Goal: Information Seeking & Learning: Learn about a topic

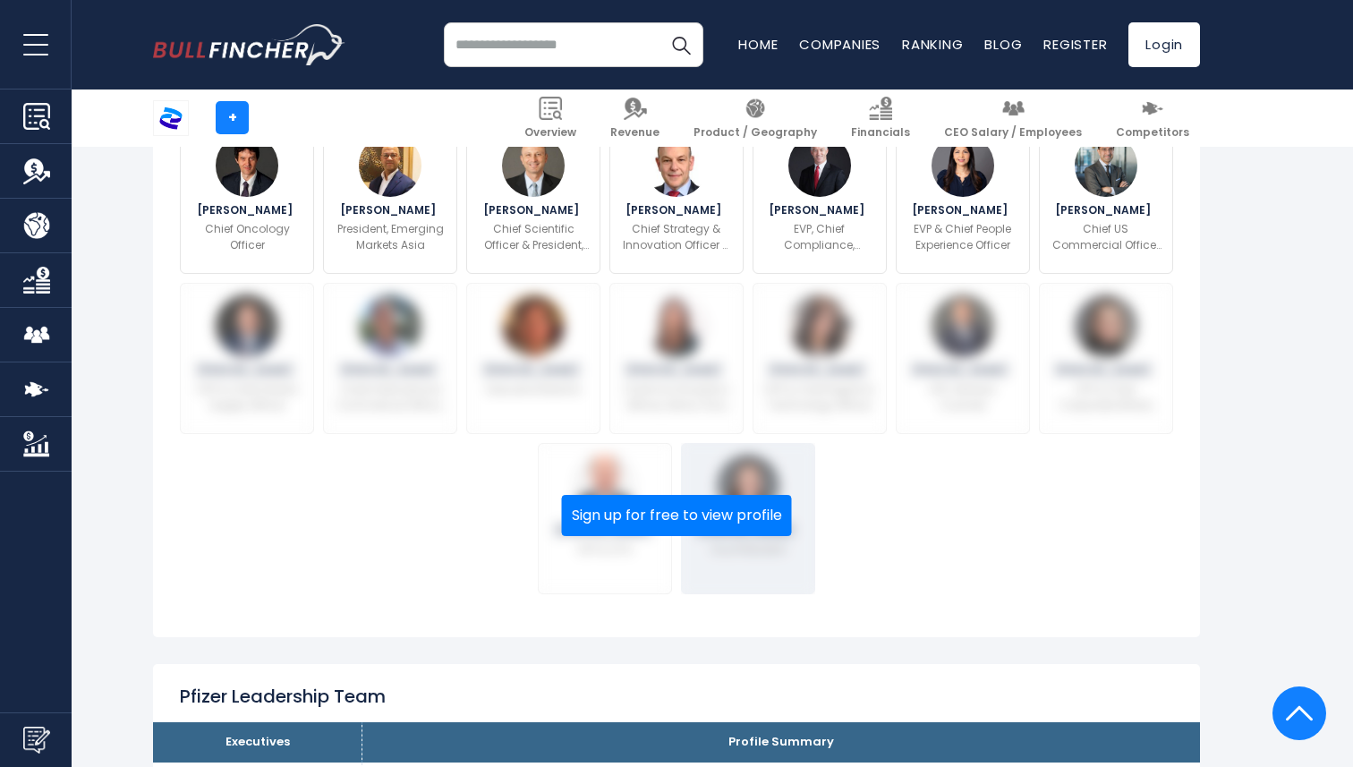
scroll to position [684, 0]
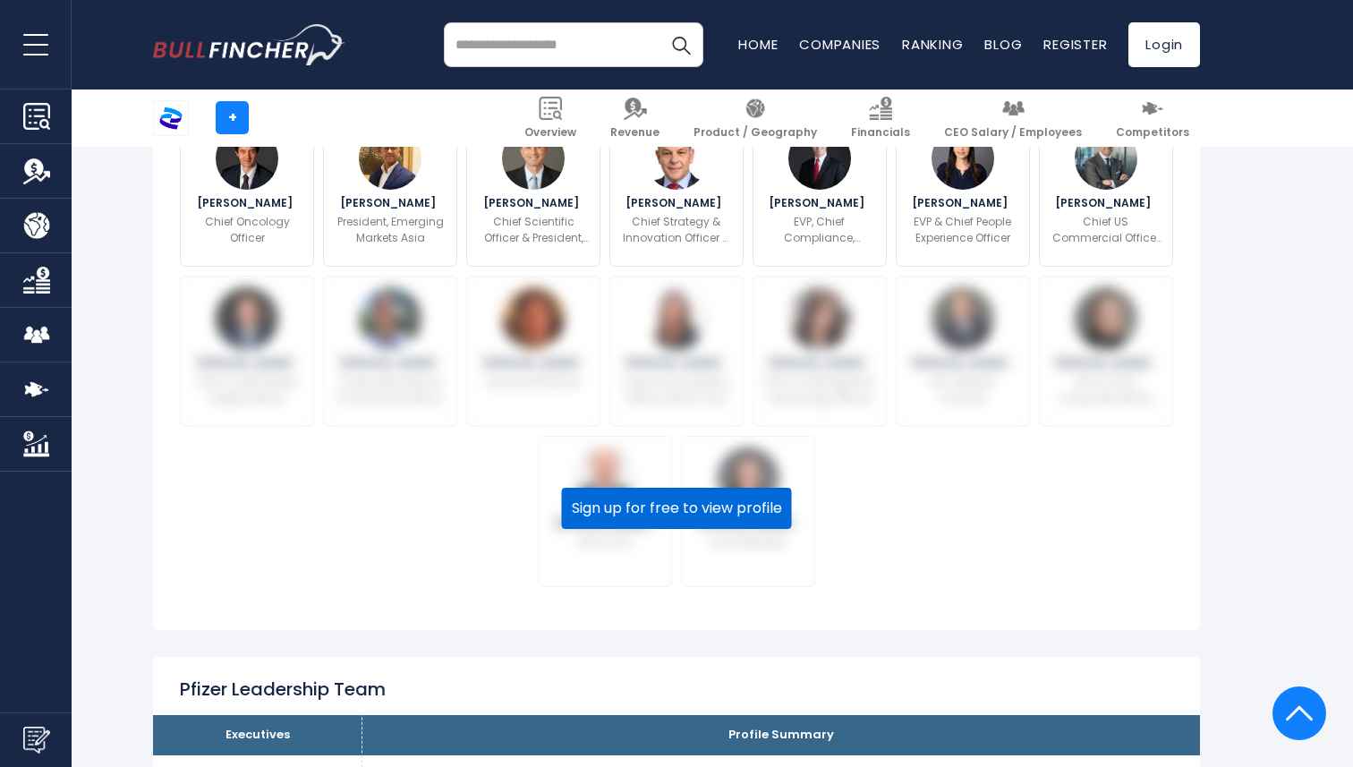
click at [700, 504] on button "Sign up for free to view profile" at bounding box center [677, 508] width 230 height 41
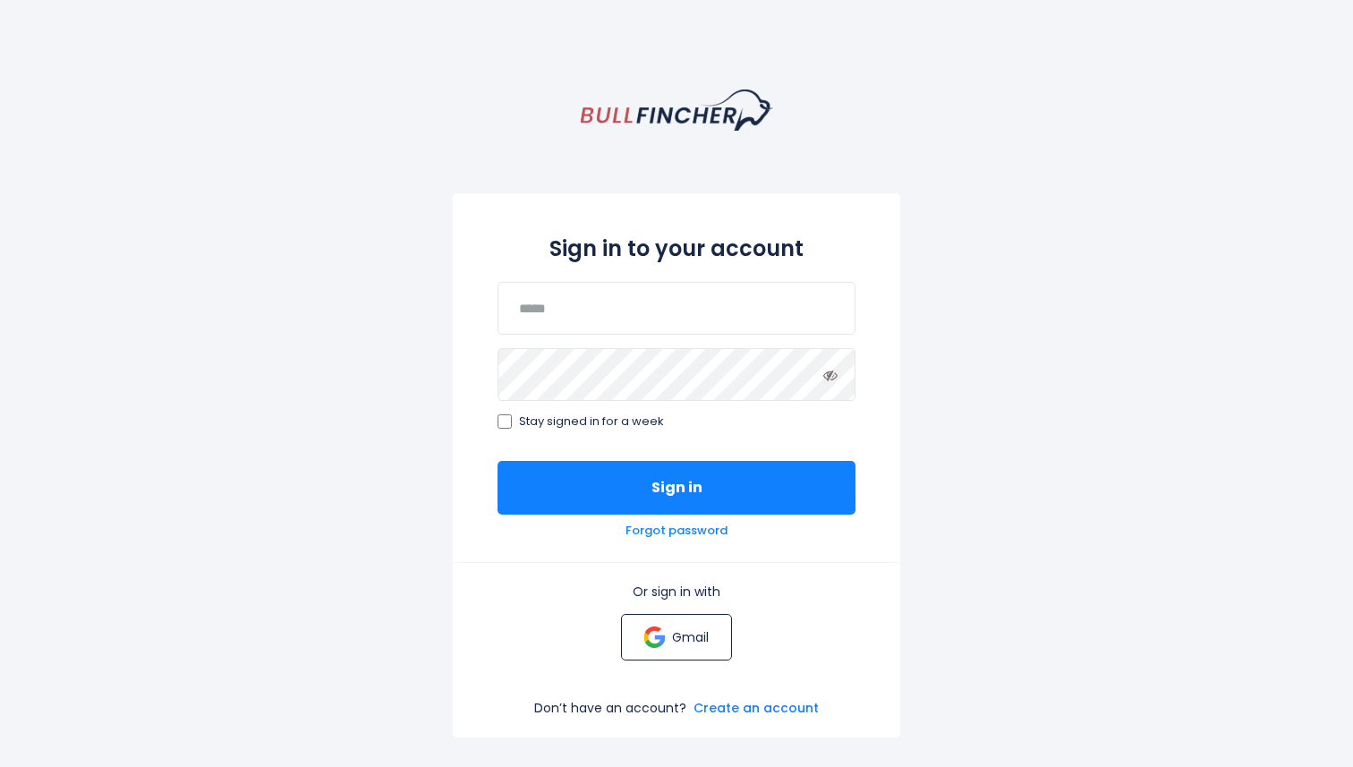
click at [666, 635] on link "Gmail" at bounding box center [676, 637] width 110 height 47
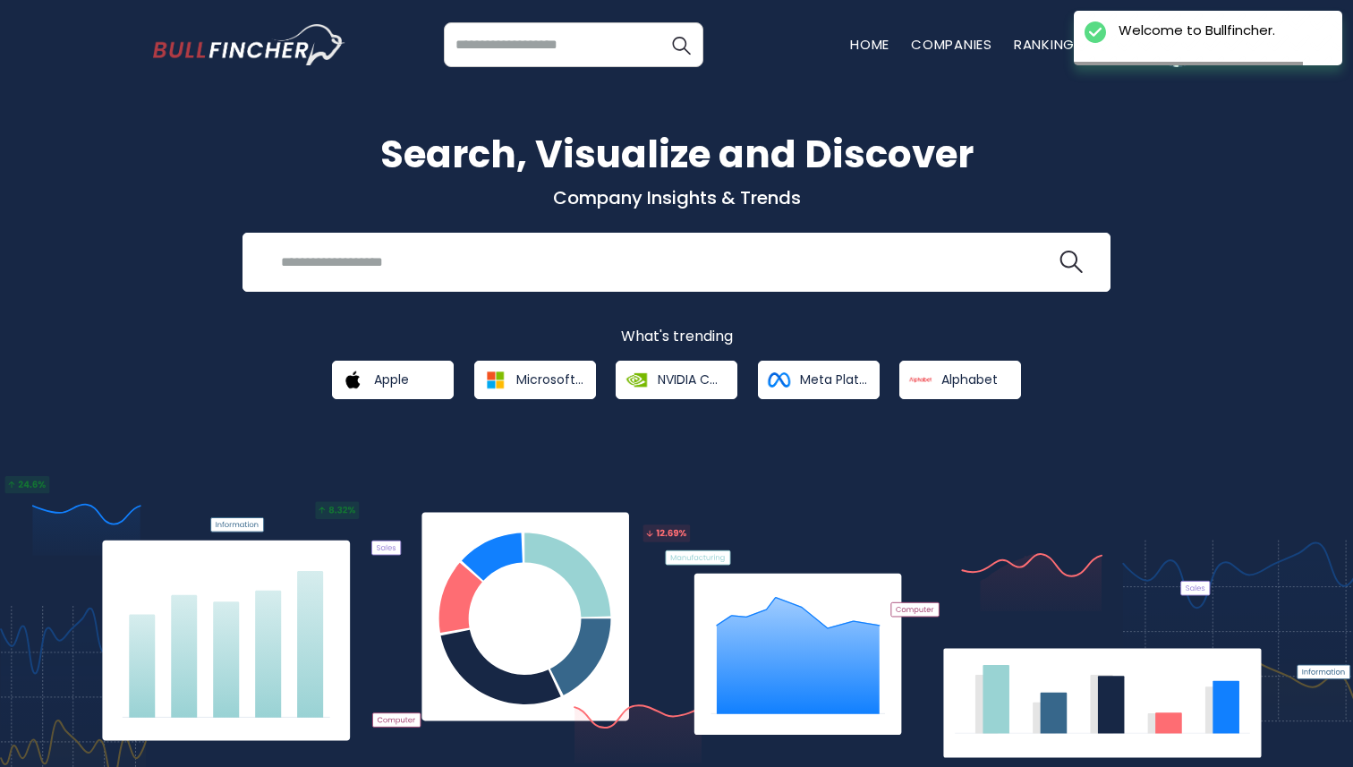
scroll to position [30, 0]
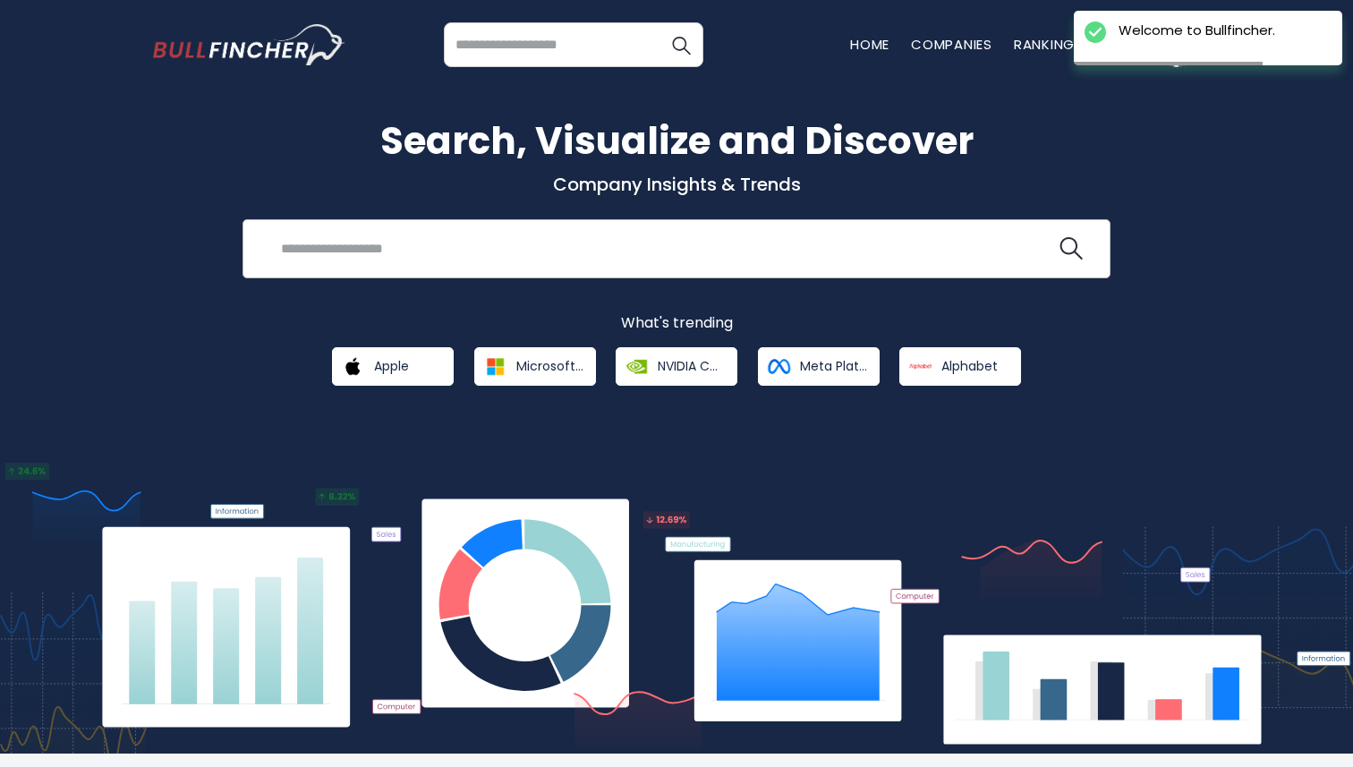
click at [746, 250] on input "search" at bounding box center [663, 248] width 786 height 33
type input "******"
click at [568, 63] on input "search" at bounding box center [574, 44] width 260 height 45
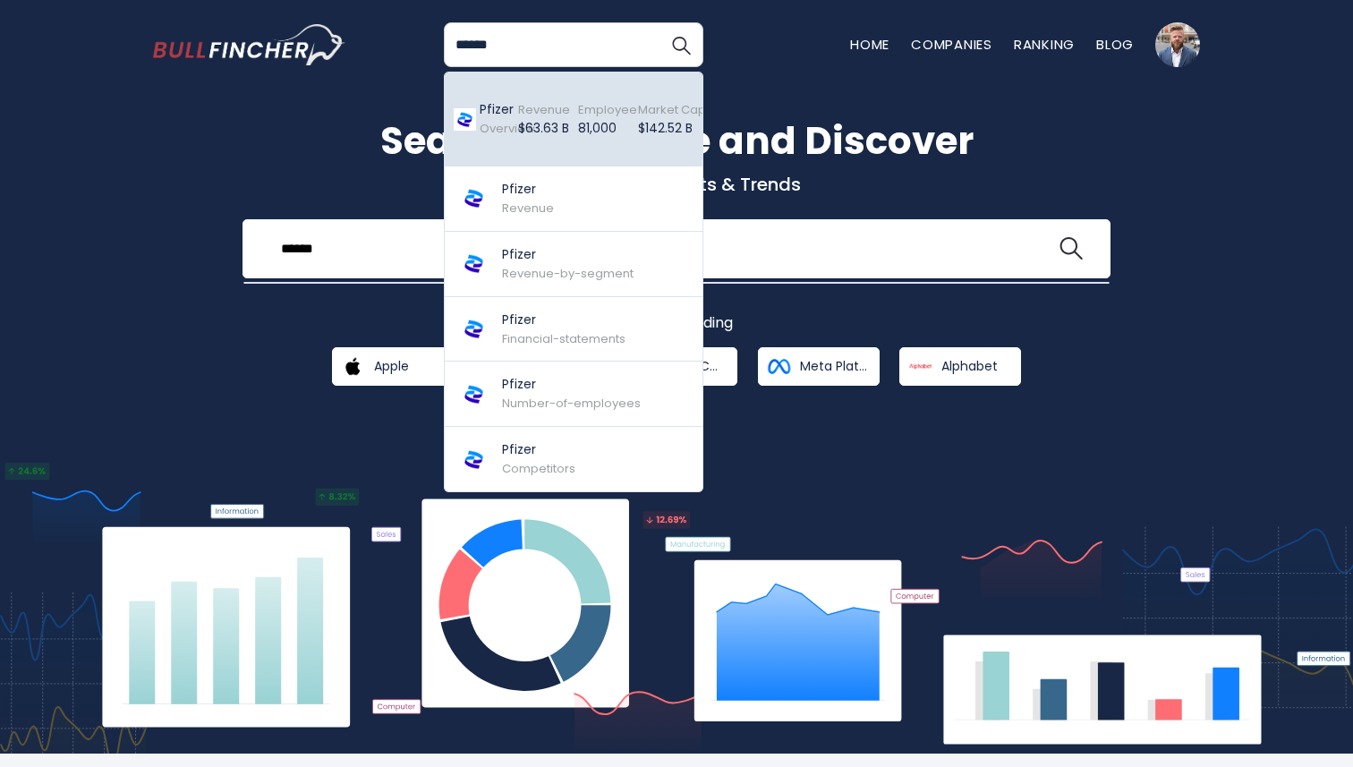
click at [558, 132] on p "$63.63 B" at bounding box center [544, 128] width 52 height 19
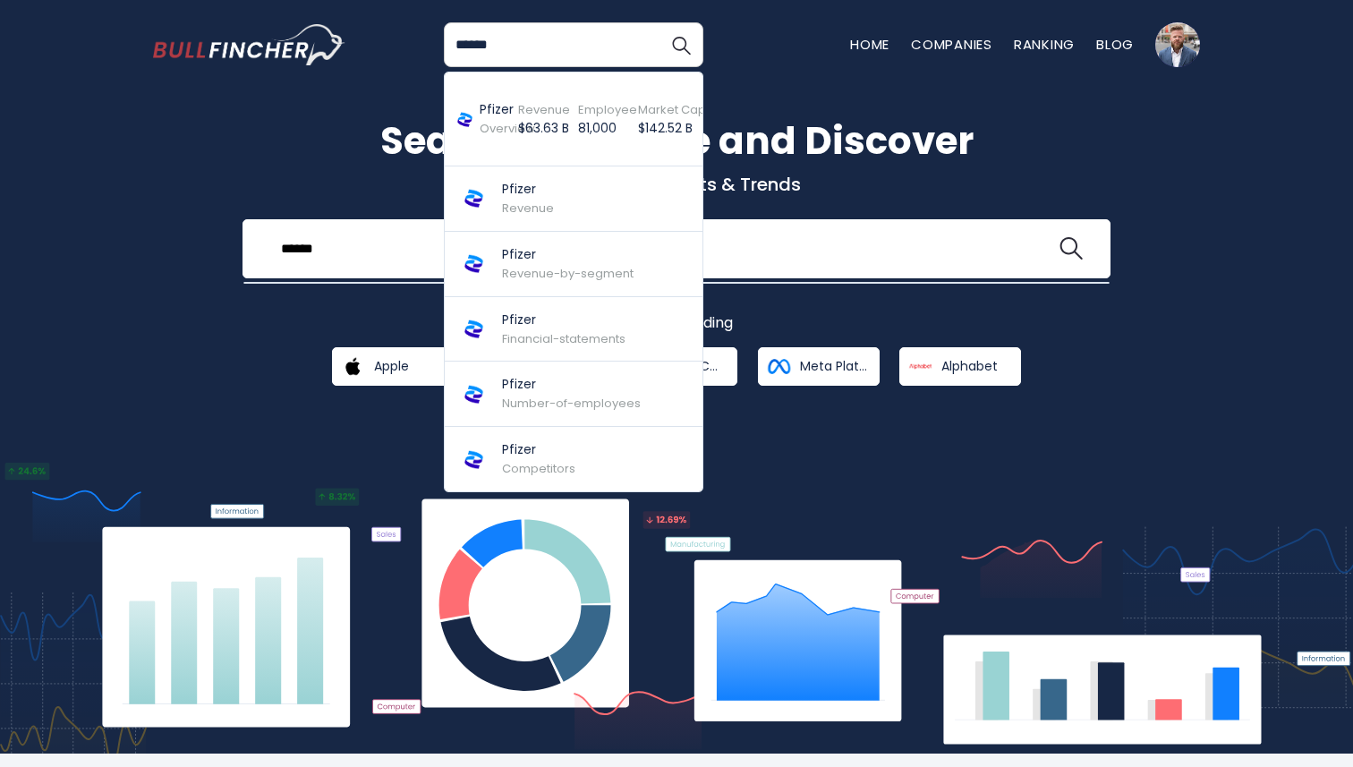
click at [547, 41] on input "******" at bounding box center [574, 44] width 260 height 45
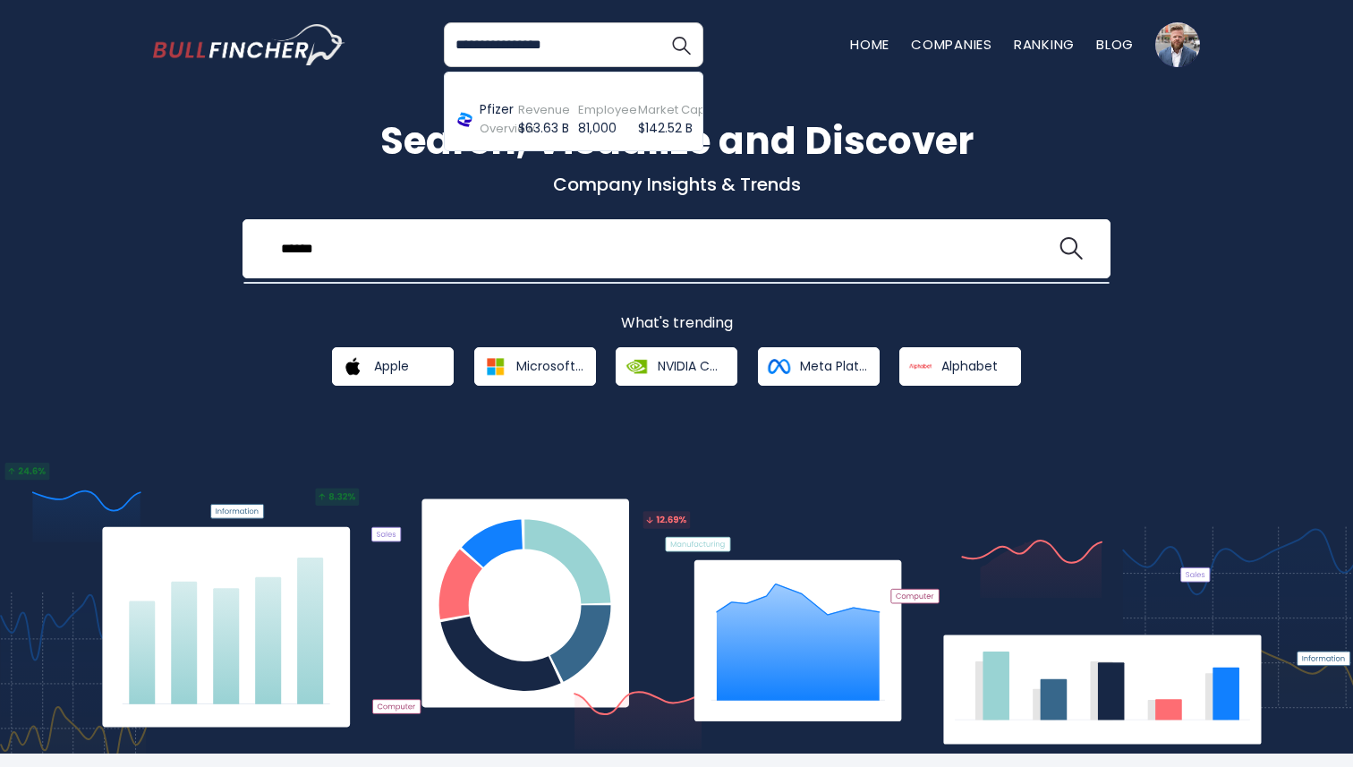
type input "**********"
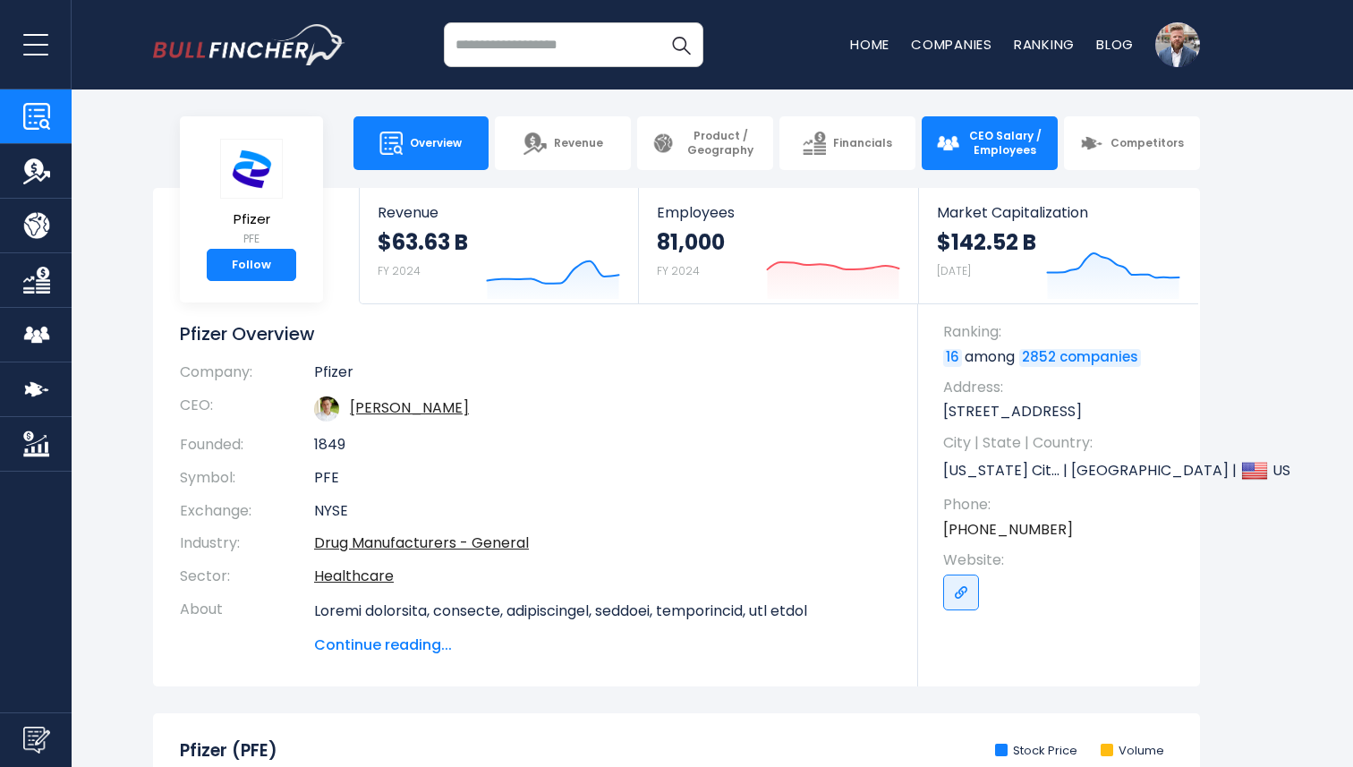
click at [954, 126] on link "CEO Salary / Employees" at bounding box center [990, 143] width 136 height 54
click at [950, 149] on img at bounding box center [947, 143] width 23 height 23
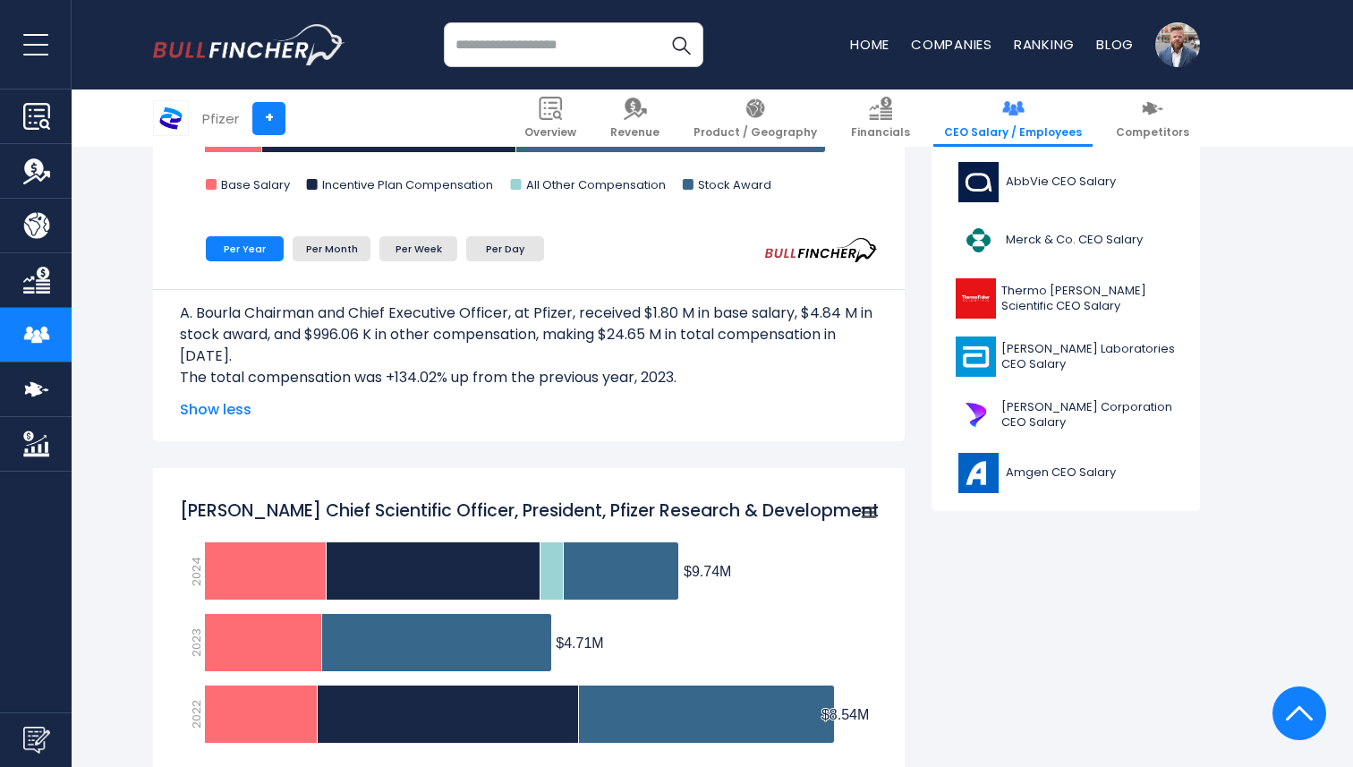
scroll to position [1498, 0]
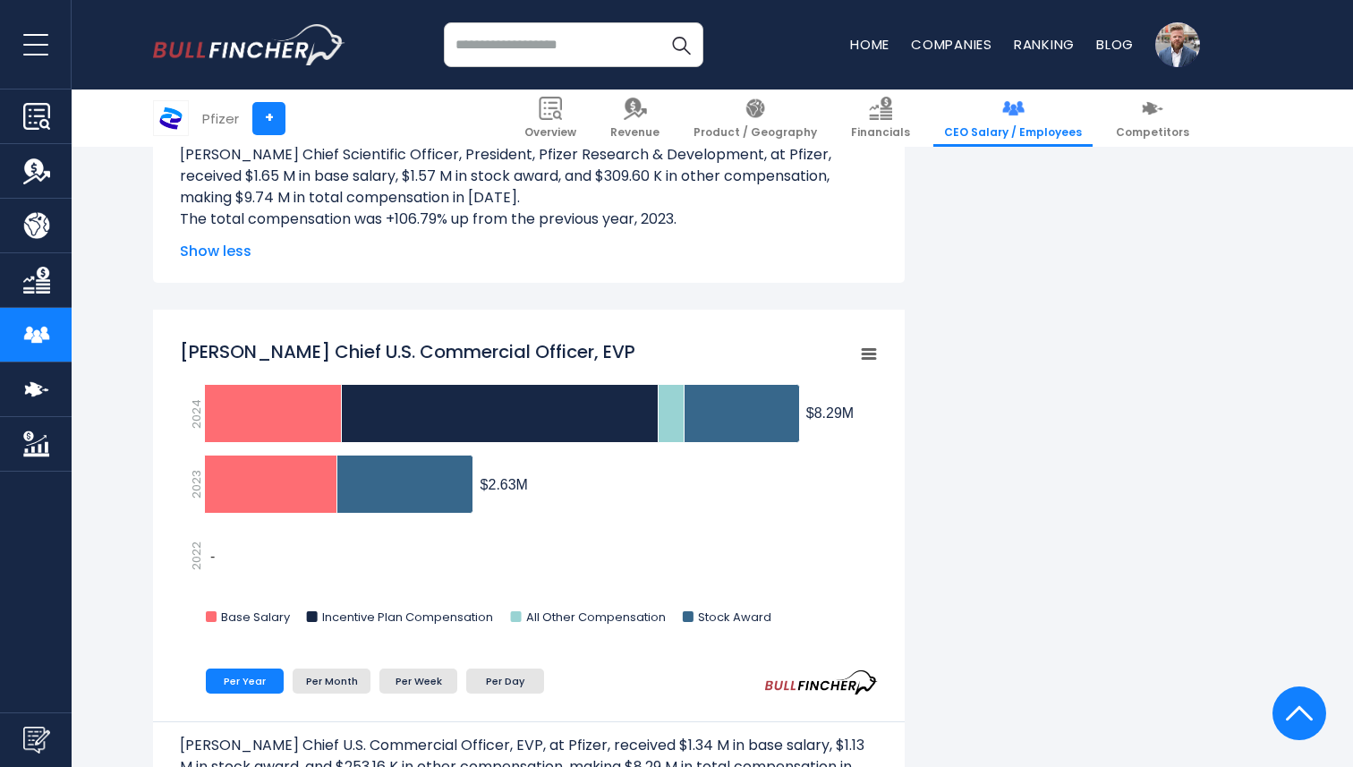
click at [559, 45] on input "search" at bounding box center [574, 44] width 260 height 45
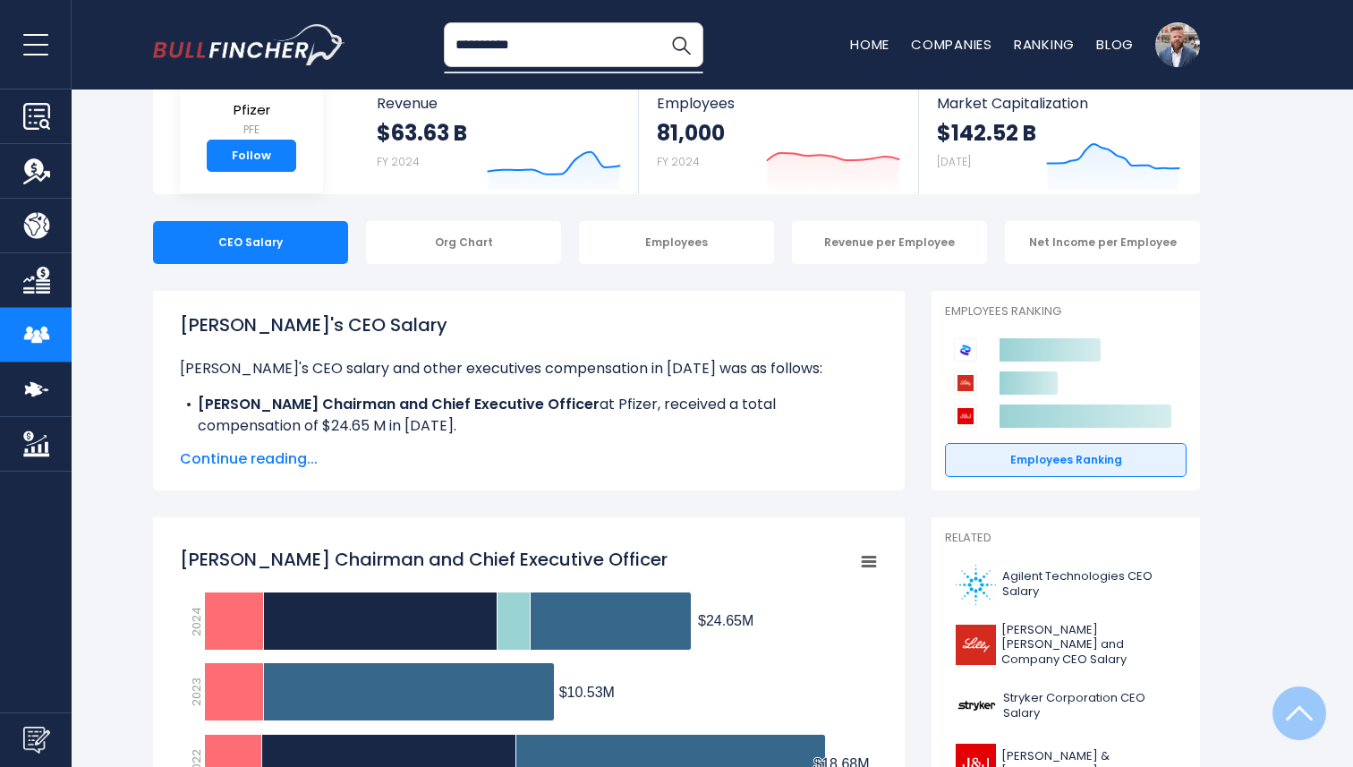
scroll to position [0, 0]
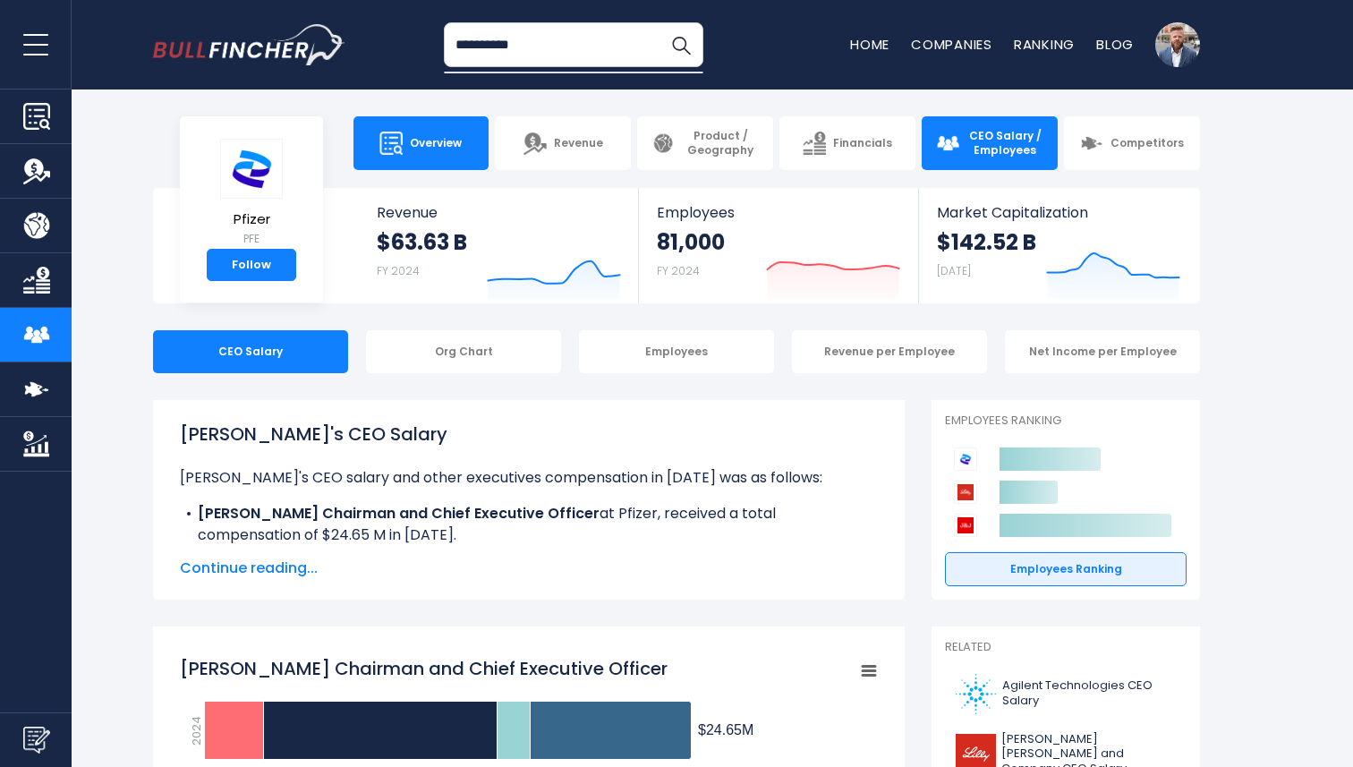
type input "**********"
click at [432, 138] on span "Overview" at bounding box center [436, 143] width 52 height 14
click at [447, 146] on span "Overview" at bounding box center [436, 143] width 52 height 14
click at [477, 349] on div "Org Chart" at bounding box center [463, 351] width 195 height 43
click at [490, 351] on div "Org Chart" at bounding box center [463, 351] width 195 height 43
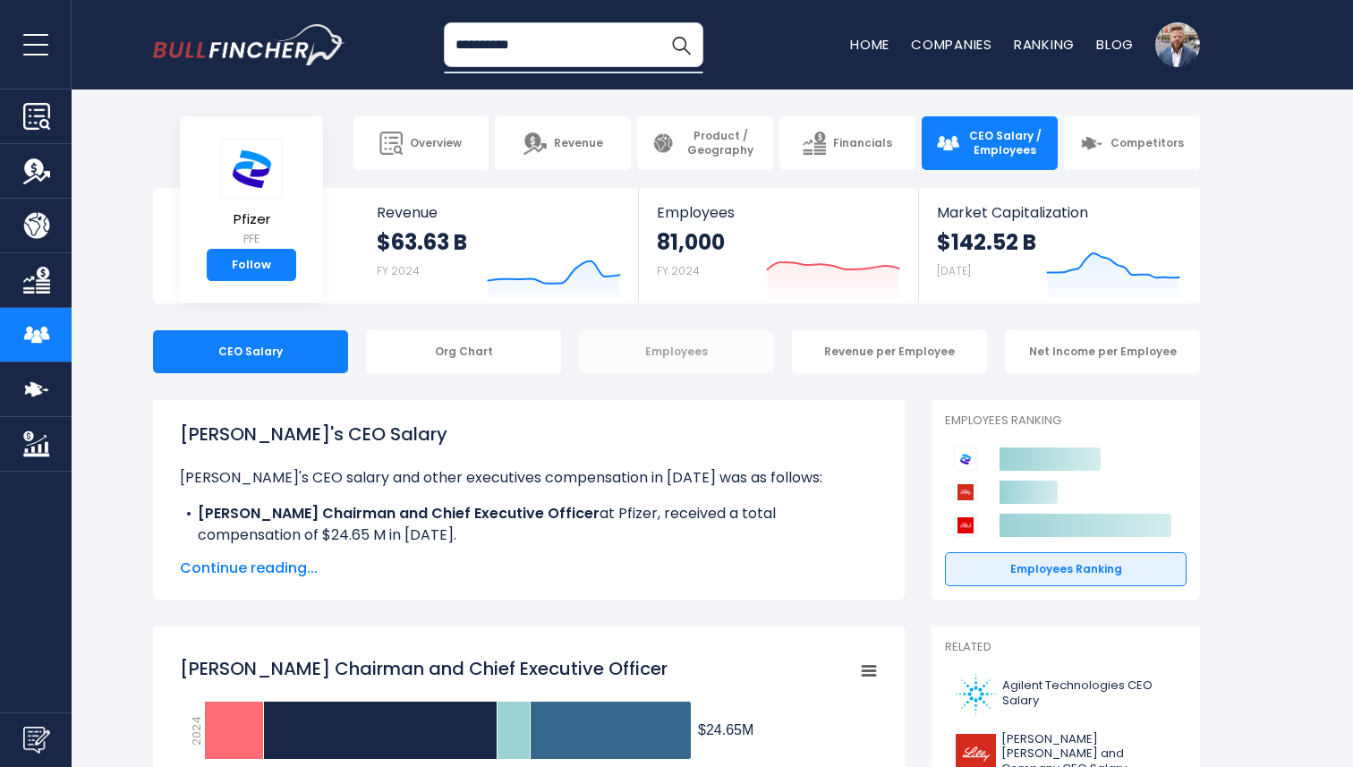
scroll to position [32, 0]
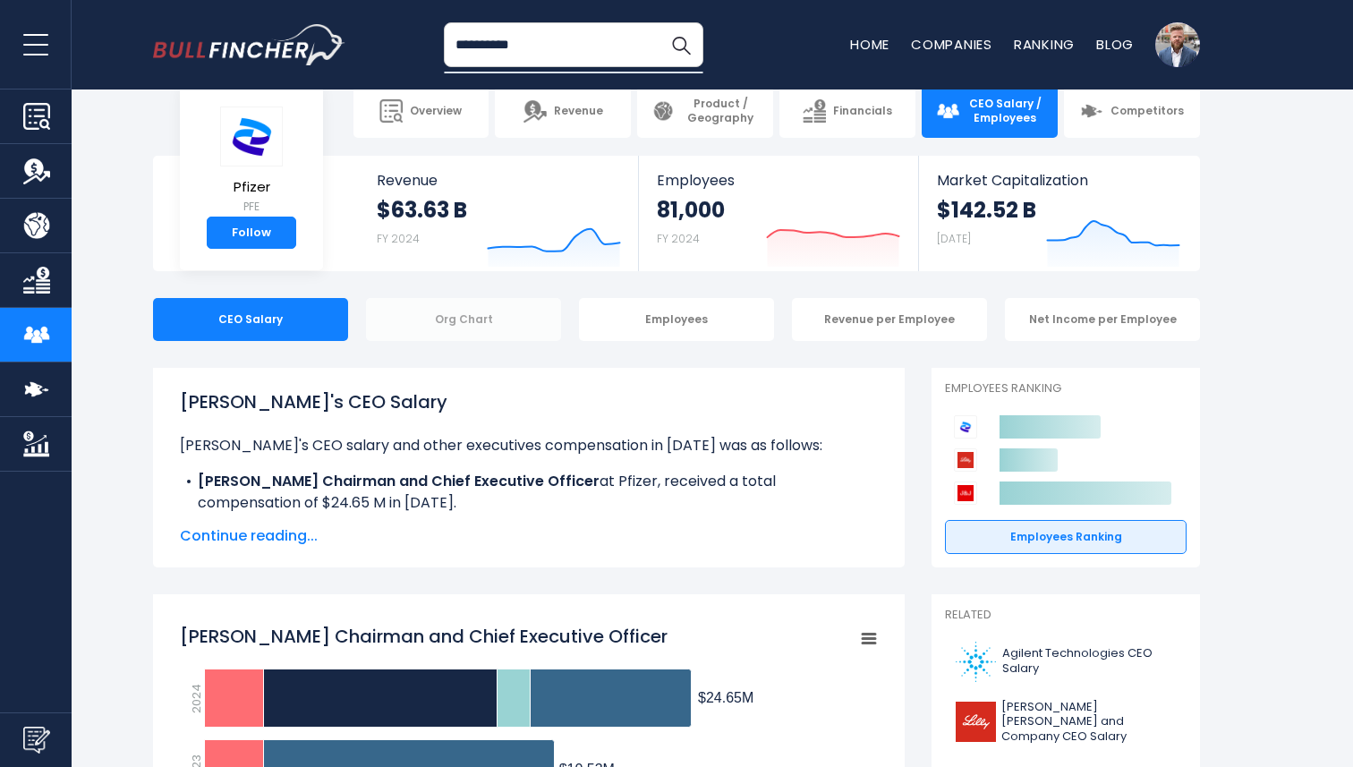
click at [497, 305] on div "Org Chart" at bounding box center [463, 319] width 195 height 43
click at [417, 320] on div "Org Chart" at bounding box center [463, 319] width 195 height 43
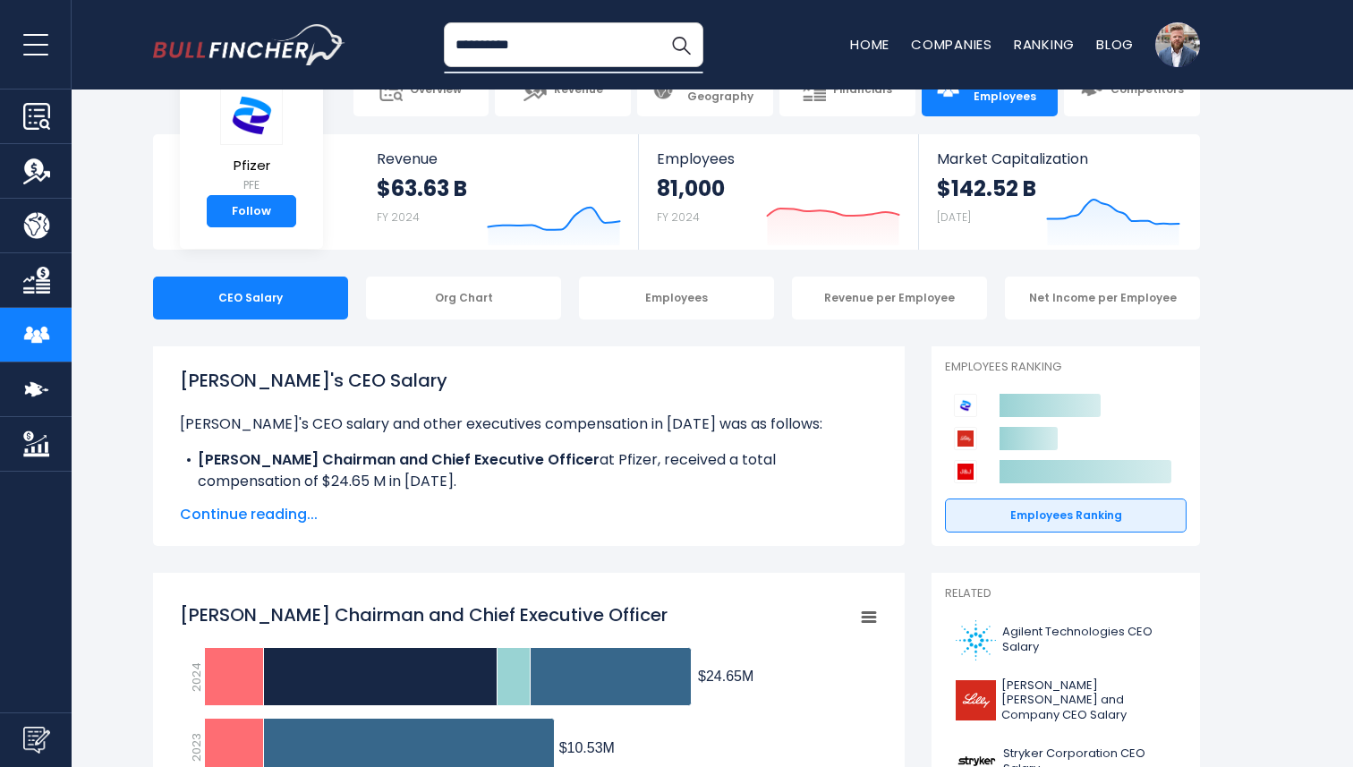
scroll to position [59, 0]
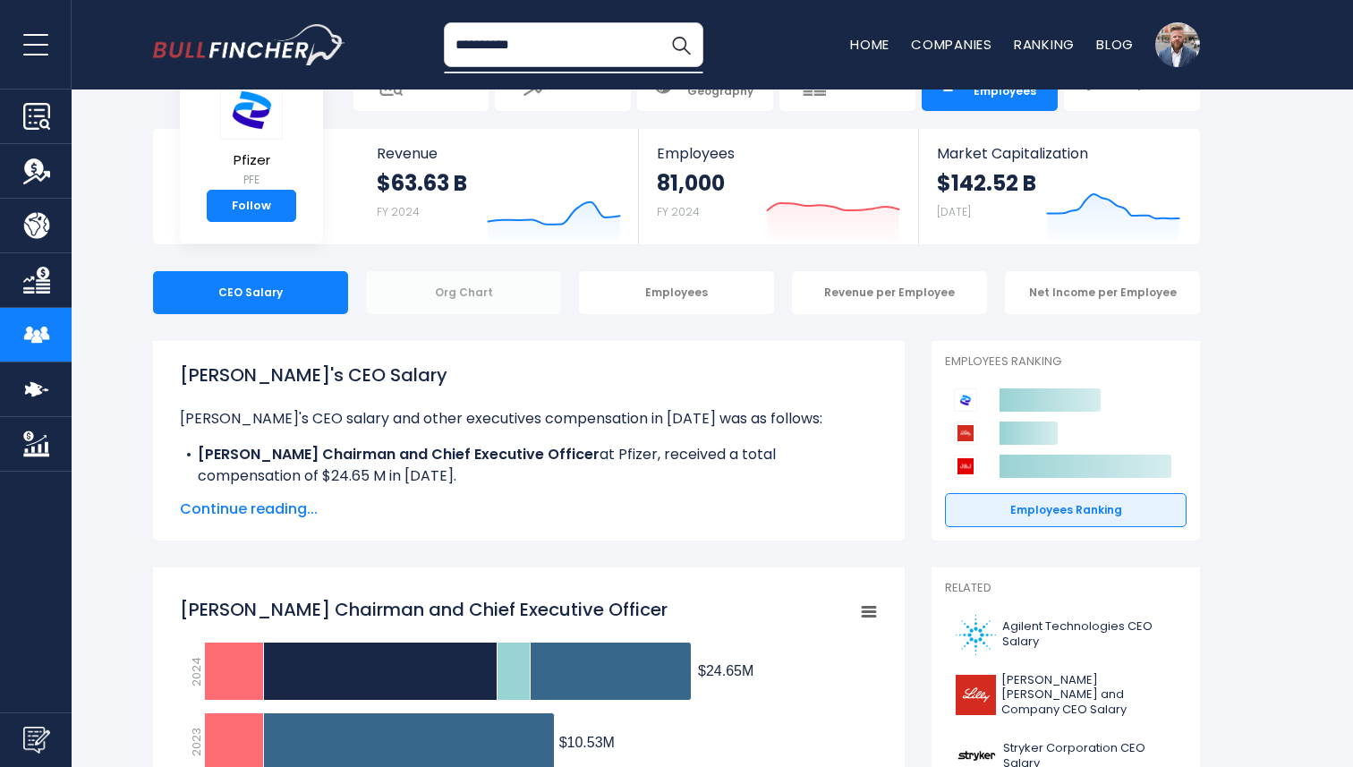
click at [462, 299] on div "Org Chart" at bounding box center [463, 292] width 195 height 43
click at [672, 310] on div "Employees" at bounding box center [676, 292] width 195 height 43
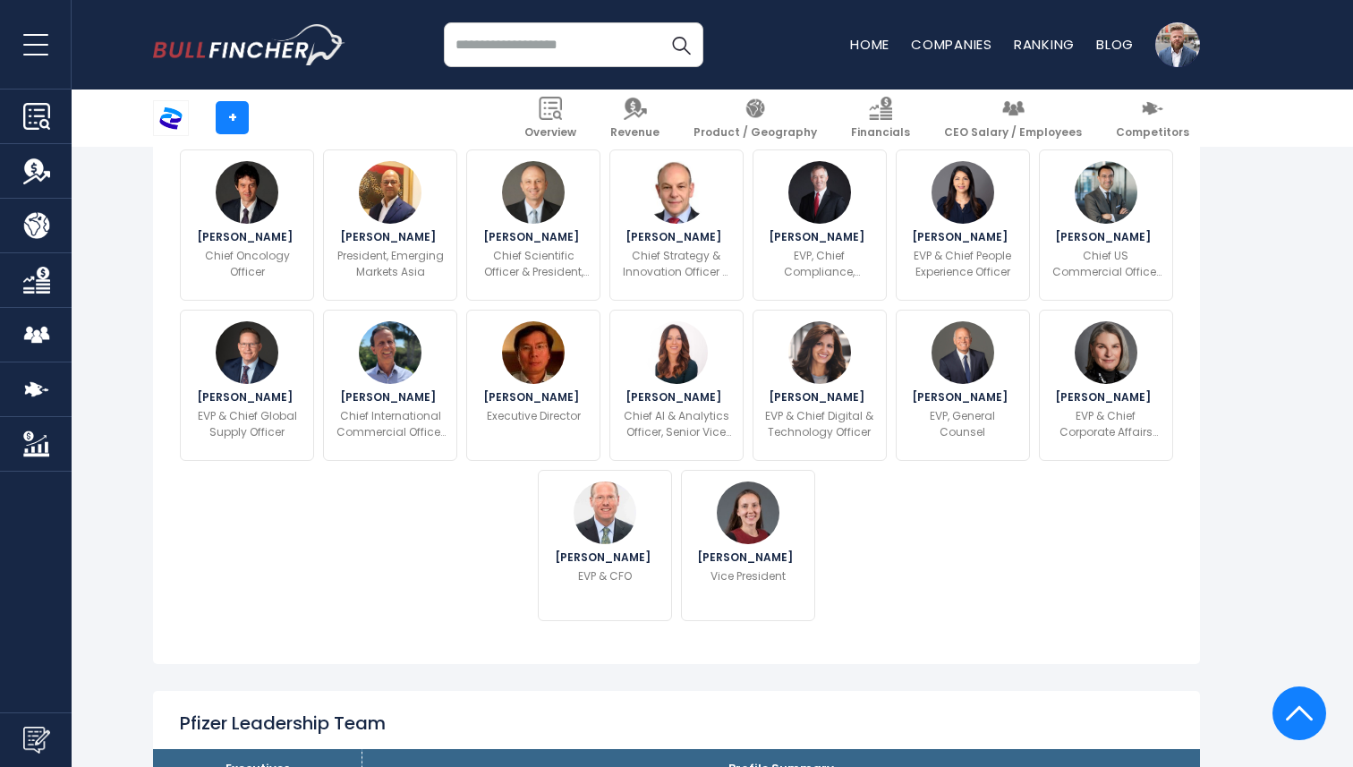
scroll to position [643, 0]
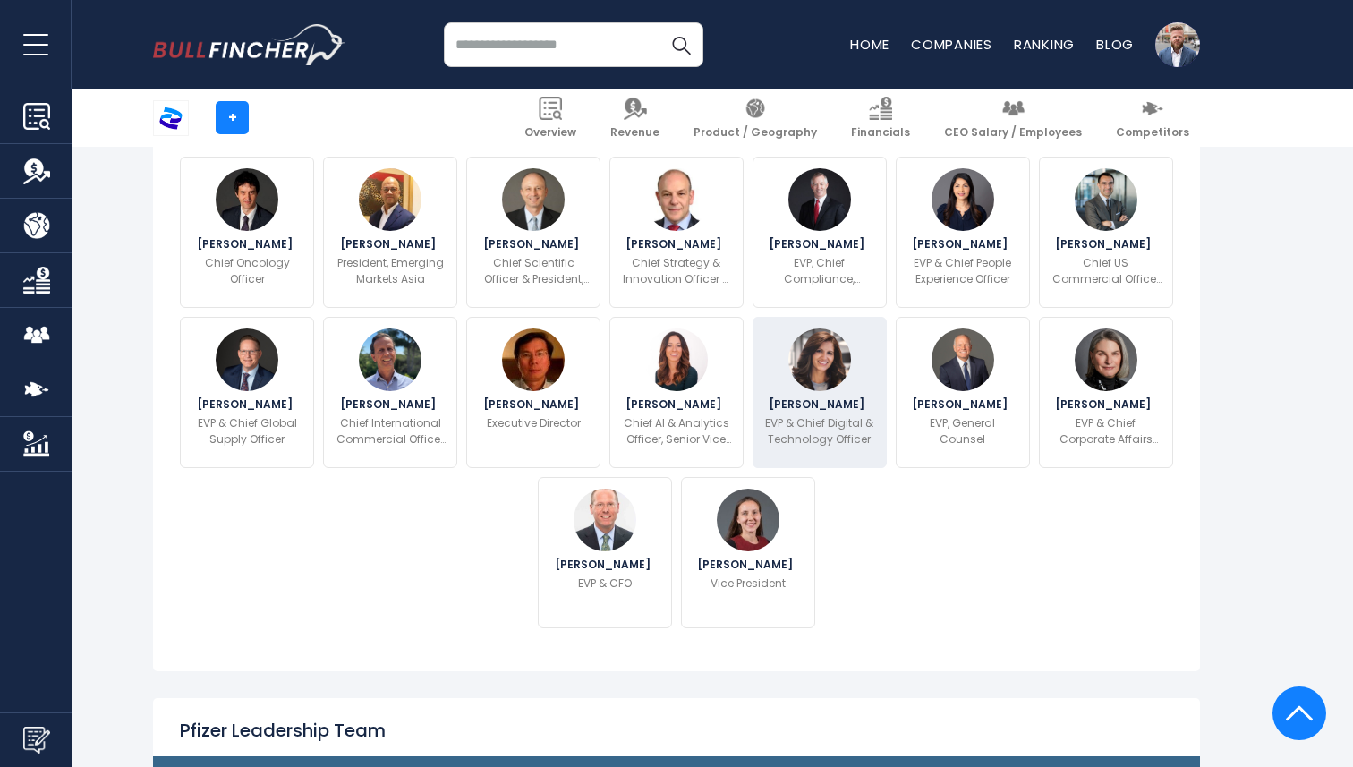
click at [832, 423] on p "EVP & Chief Digital & Technology Officer" at bounding box center [819, 431] width 111 height 32
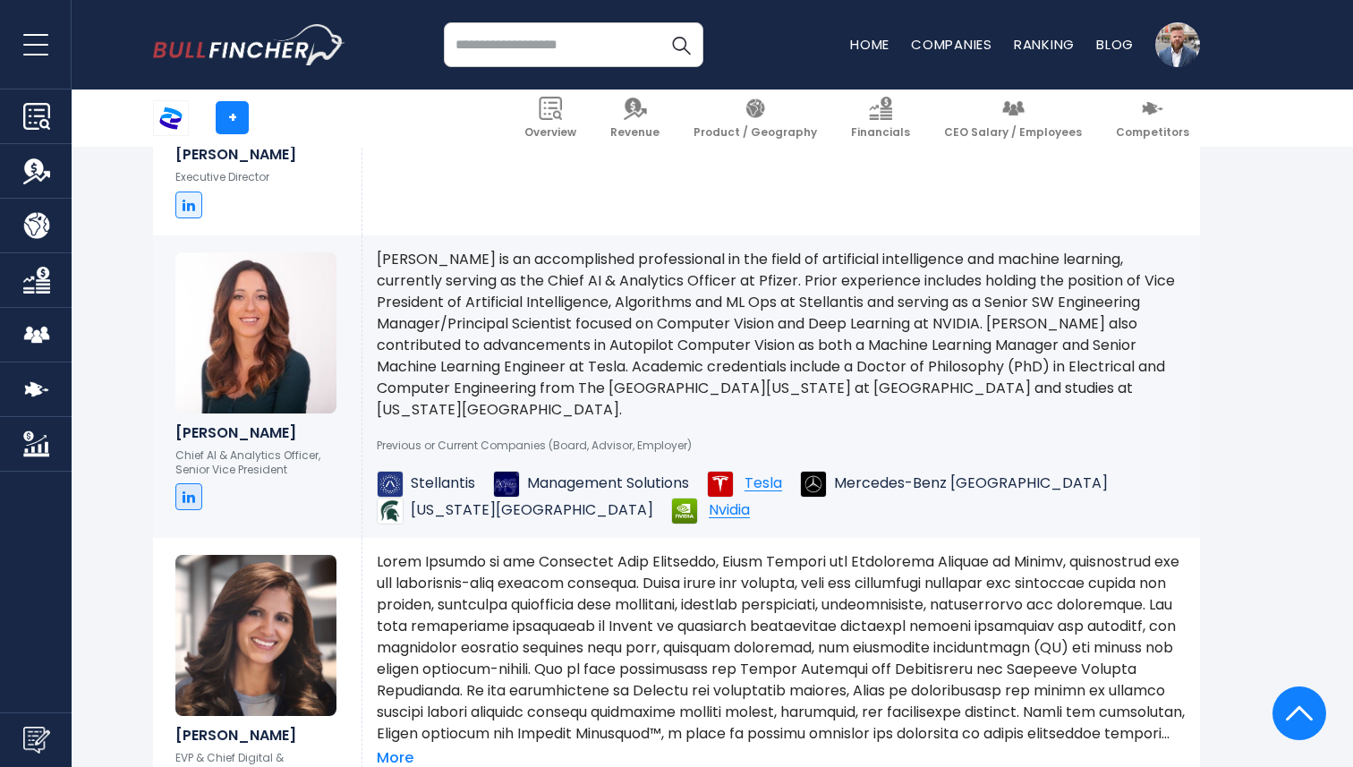
scroll to position [4315, 0]
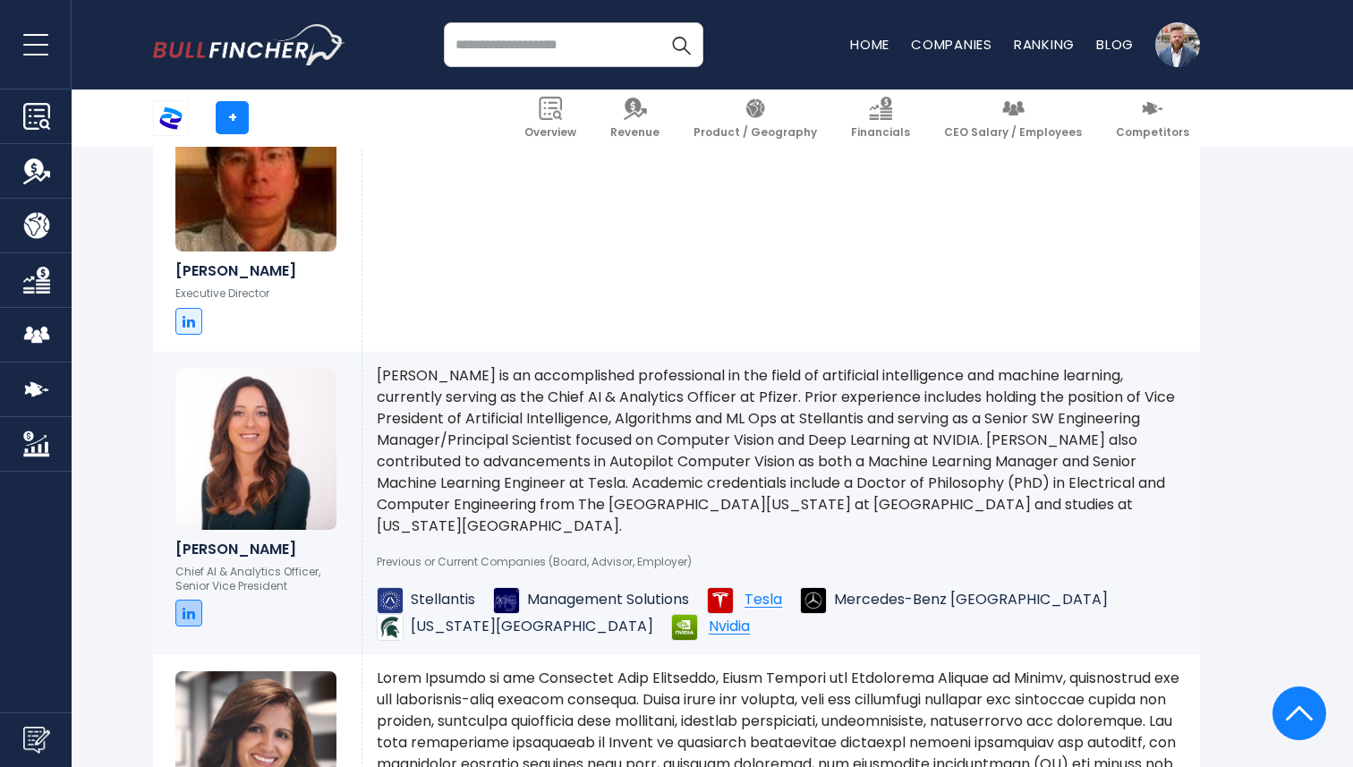
click at [195, 627] on link at bounding box center [188, 613] width 27 height 27
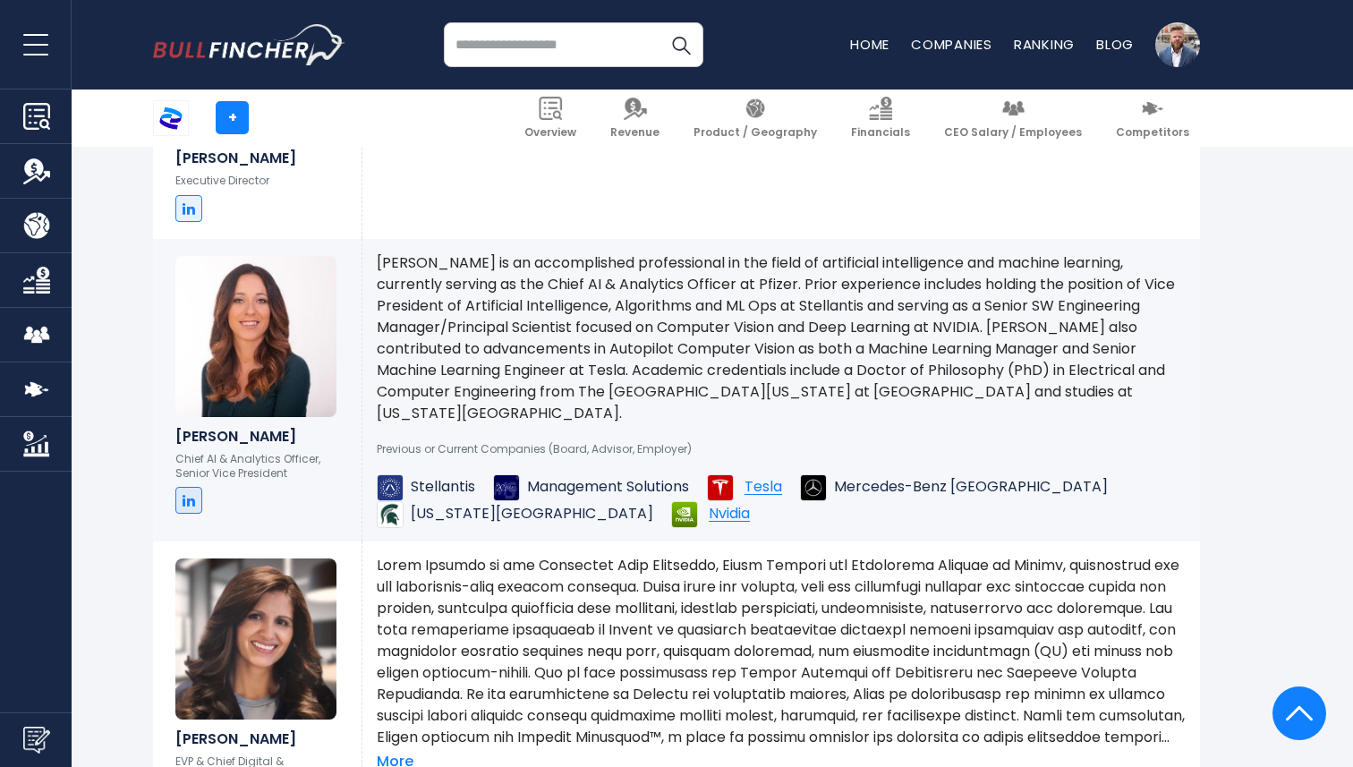
scroll to position [4434, 0]
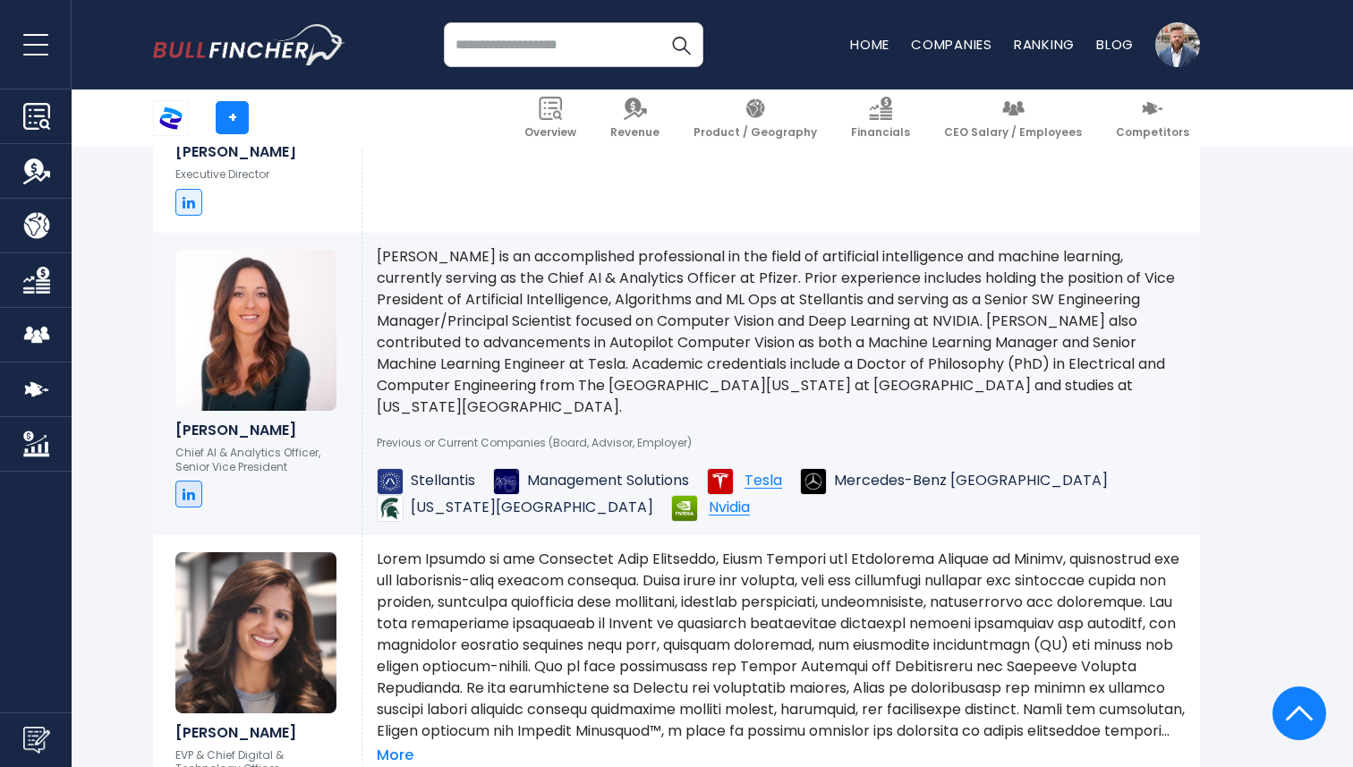
drag, startPoint x: 241, startPoint y: 444, endPoint x: 234, endPoint y: 430, distance: 16.0
click at [174, 433] on div "[PERSON_NAME] Chief AI & Analytics Officer, Senior Vice President" at bounding box center [257, 379] width 209 height 292
copy h6 "[PERSON_NAME]"
click at [575, 358] on p "[PERSON_NAME] is an accomplished professional in the field of artificial intell…" at bounding box center [781, 332] width 809 height 172
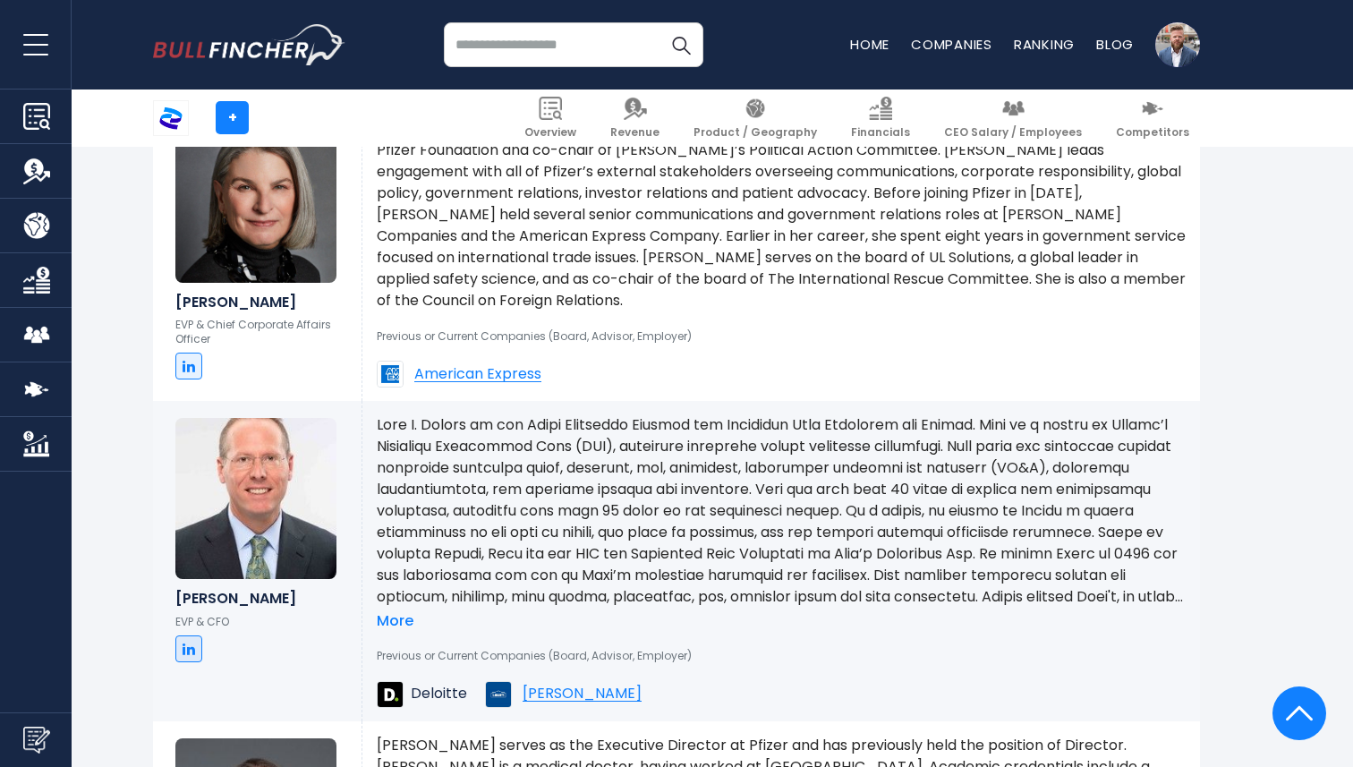
scroll to position [5606, 0]
